Goal: Information Seeking & Learning: Learn about a topic

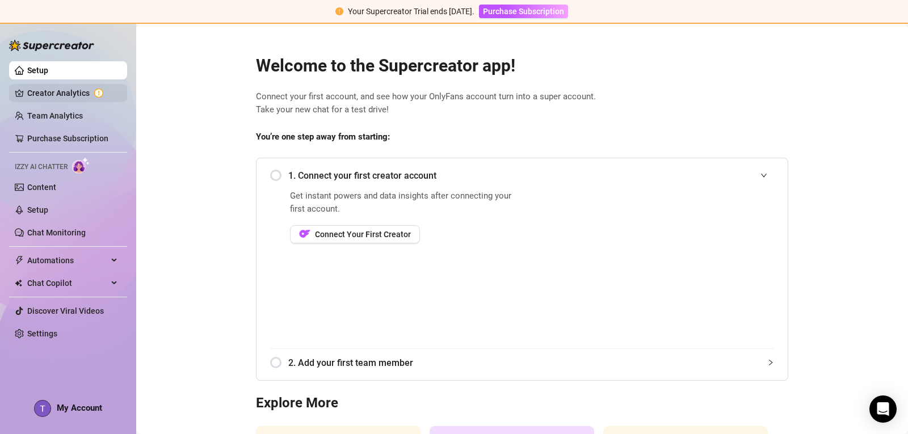
click at [58, 96] on link "Creator Analytics" at bounding box center [72, 93] width 91 height 18
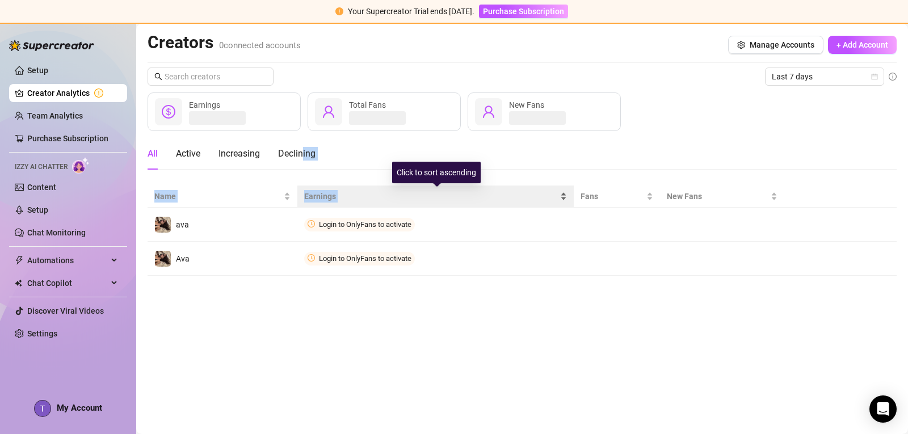
drag, startPoint x: 302, startPoint y: 178, endPoint x: 338, endPoint y: 187, distance: 36.8
click at [338, 187] on div "Last 7 days Earnings Total Fans New Fans All Active Increasing Declining Name E…" at bounding box center [522, 172] width 749 height 208
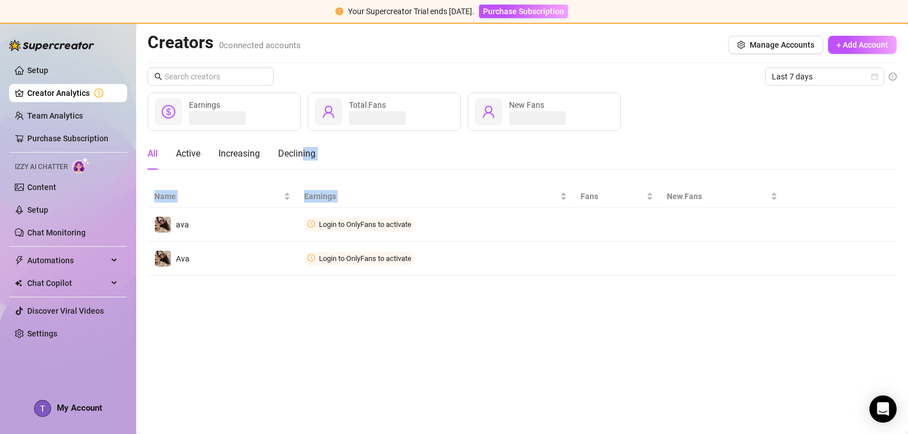
click at [424, 142] on div "All Active Increasing Declining" at bounding box center [522, 154] width 749 height 32
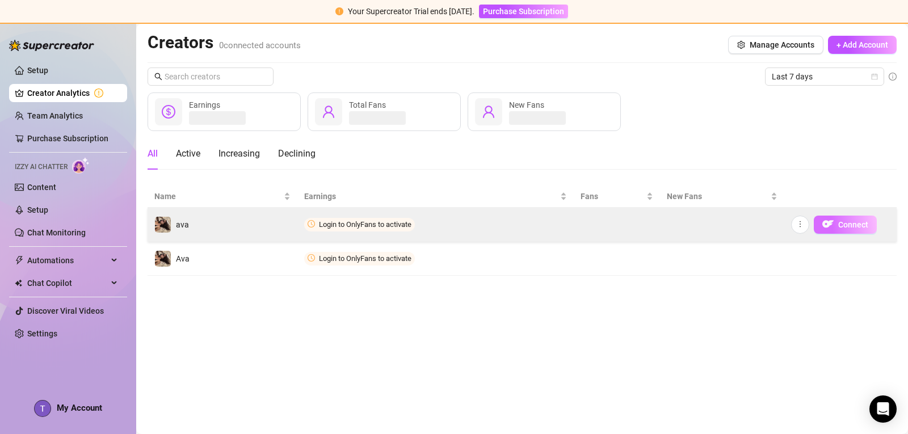
click at [832, 223] on img "button" at bounding box center [827, 223] width 11 height 11
